Goal: Find specific page/section: Find specific page/section

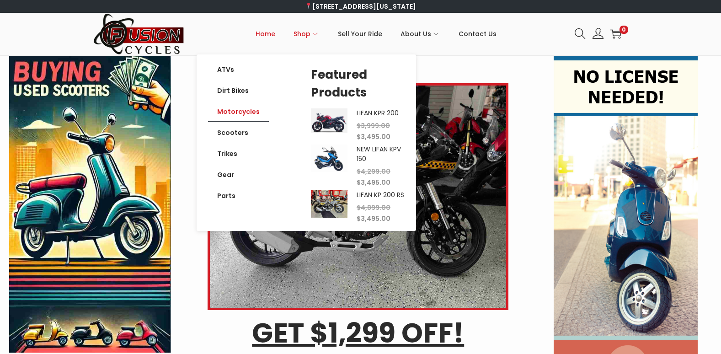
click at [242, 112] on link "Motorcycles" at bounding box center [238, 111] width 61 height 21
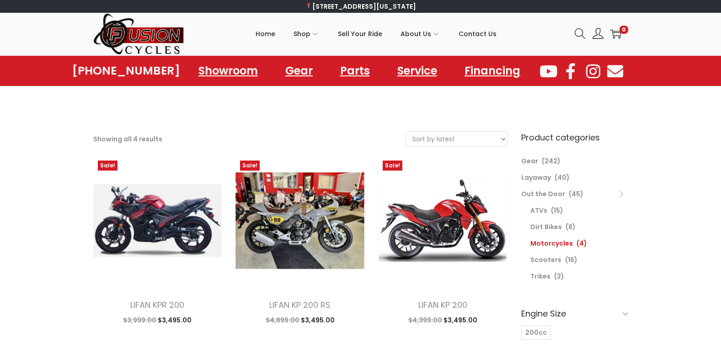
click at [621, 310] on h6 "Engine Size" at bounding box center [574, 313] width 107 height 21
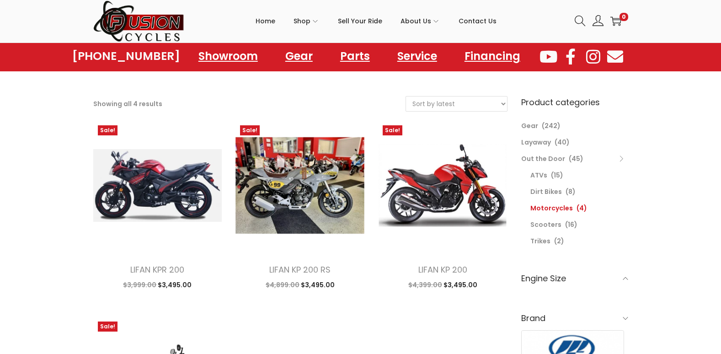
scroll to position [46, 0]
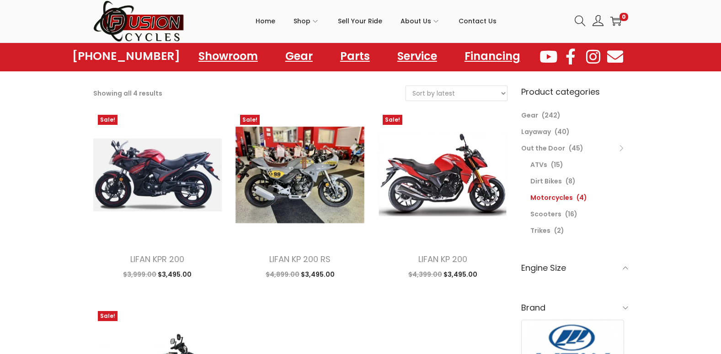
click at [543, 273] on h6 "Engine Size" at bounding box center [574, 267] width 107 height 21
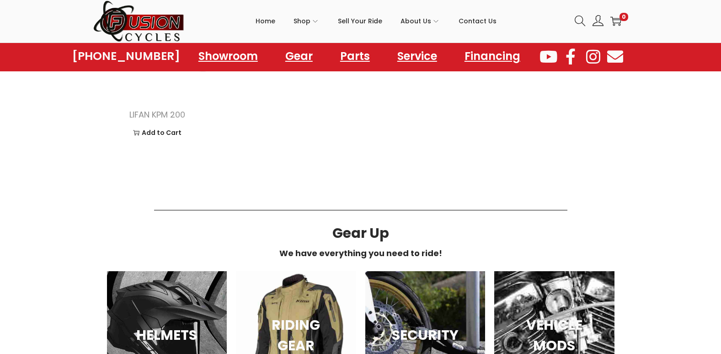
scroll to position [366, 0]
